Goal: Download file/media

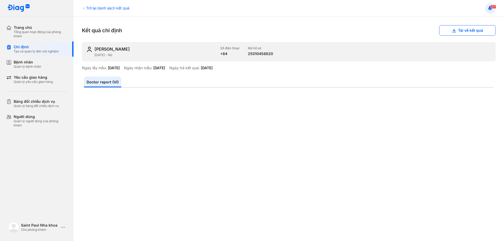
click at [493, 8] on span "471" at bounding box center [493, 7] width 6 height 4
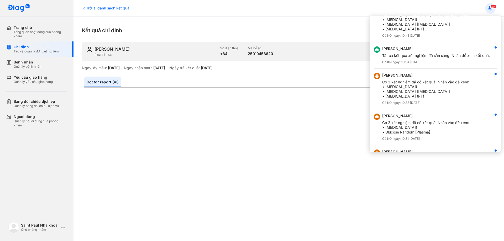
scroll to position [306, 0]
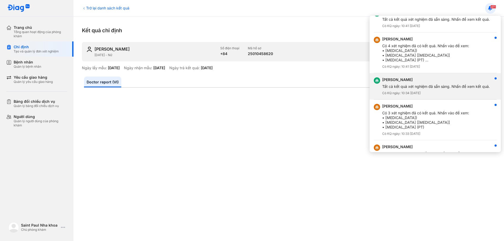
click at [425, 87] on div "Tất cả kết quả xét nghiệm đã sẵn sàng. Nhấn để xem kết quả." at bounding box center [436, 86] width 108 height 5
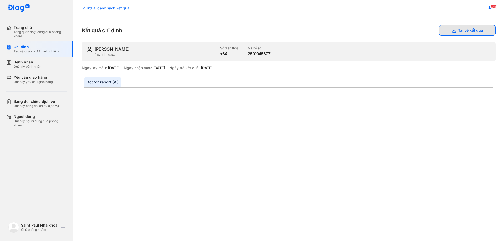
click at [464, 32] on button "Tải về kết quả" at bounding box center [467, 30] width 56 height 10
